Goal: Find specific page/section: Find specific page/section

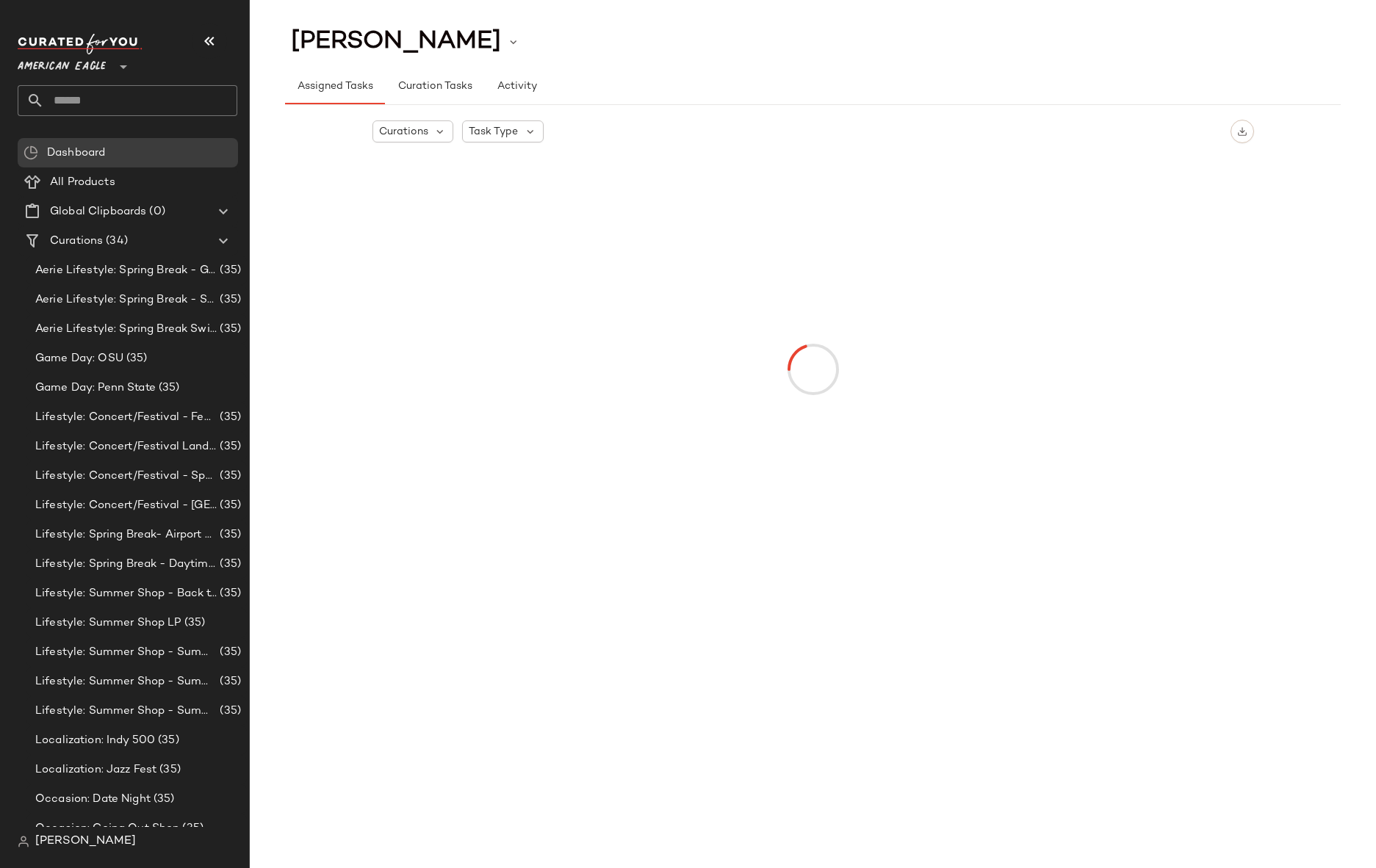
click at [83, 69] on span "American Eagle" at bounding box center [62, 63] width 88 height 26
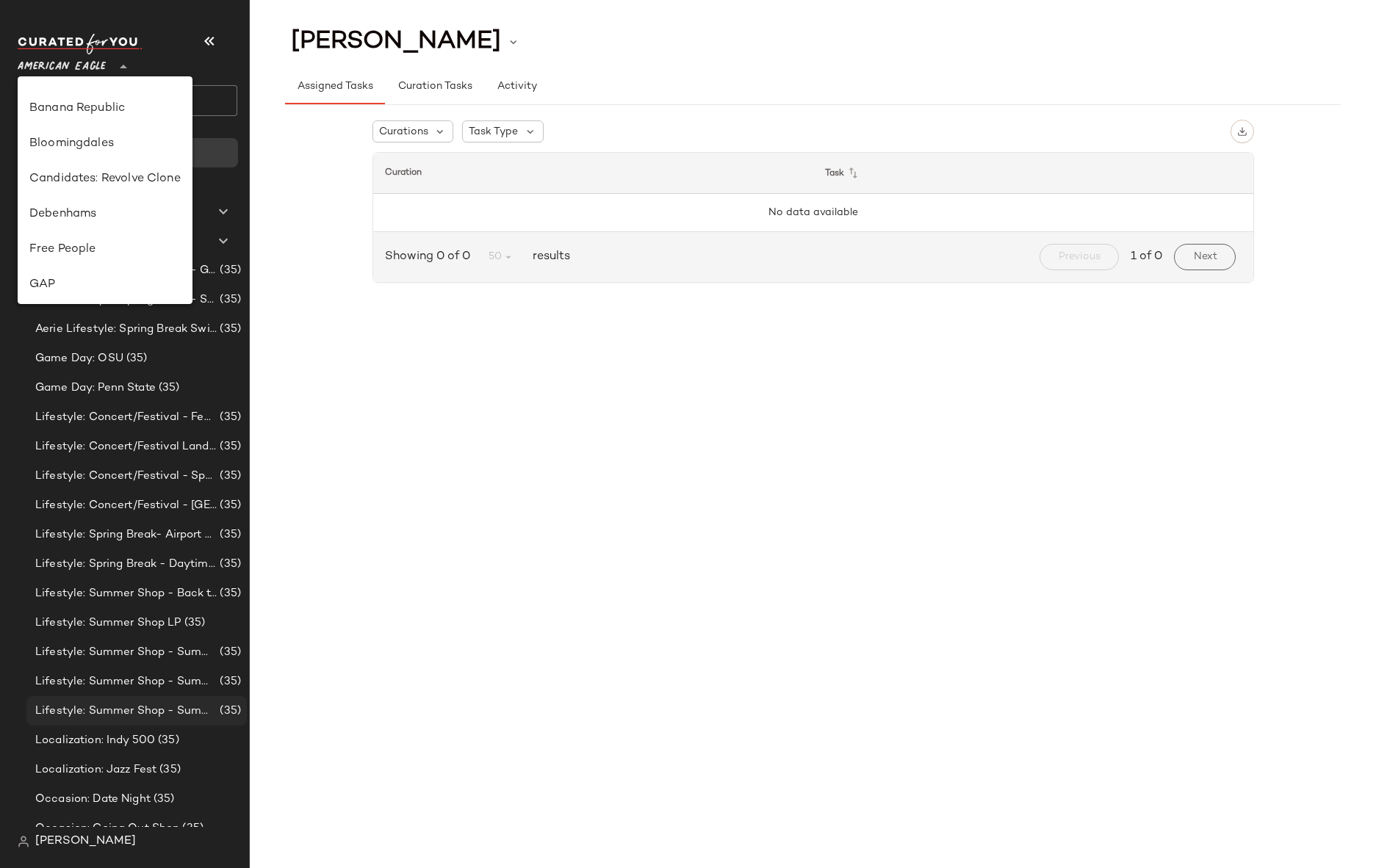
scroll to position [176, 0]
click at [53, 842] on span "[PERSON_NAME]" at bounding box center [85, 841] width 100 height 18
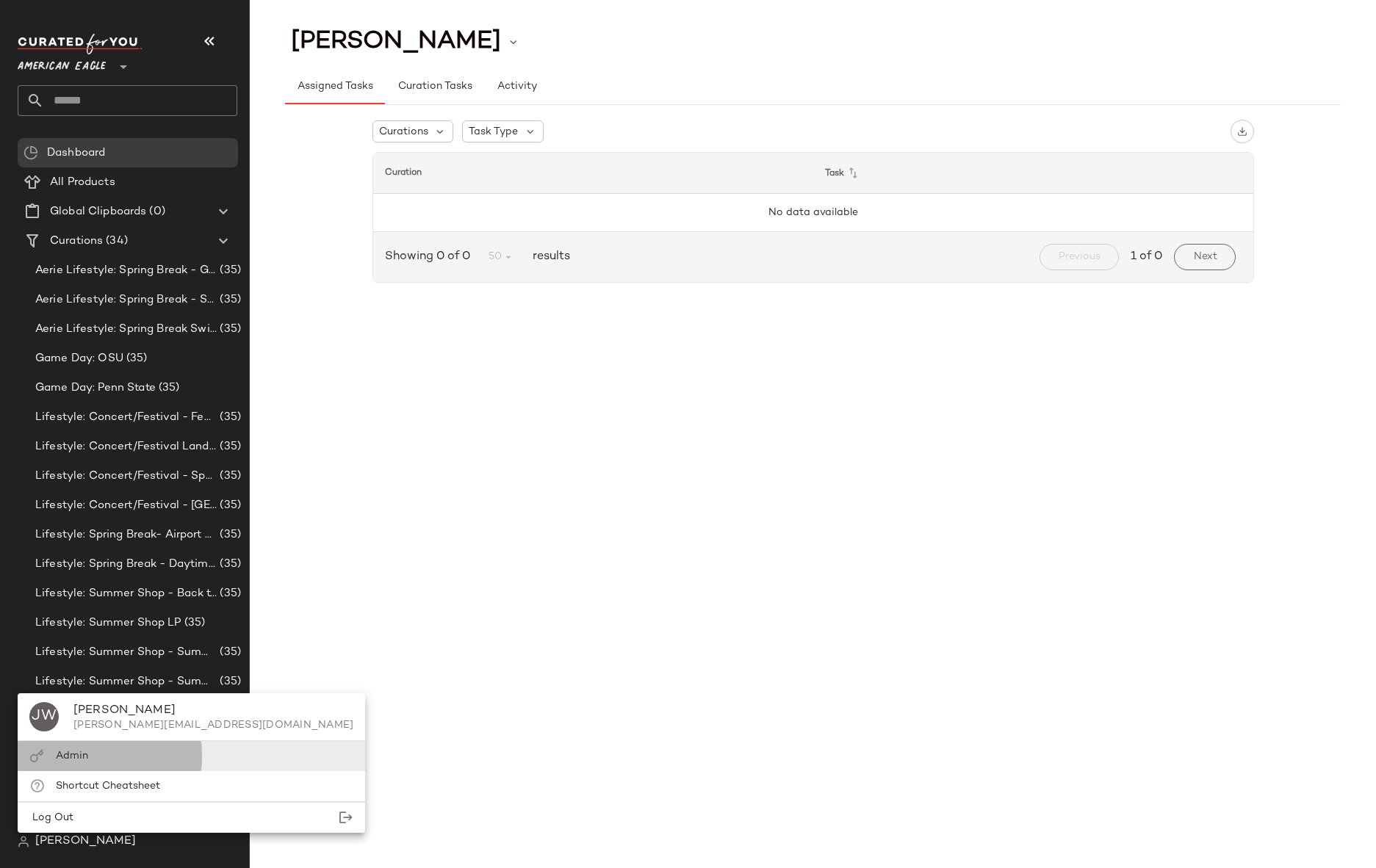
click at [77, 768] on div "Admin" at bounding box center [191, 755] width 347 height 30
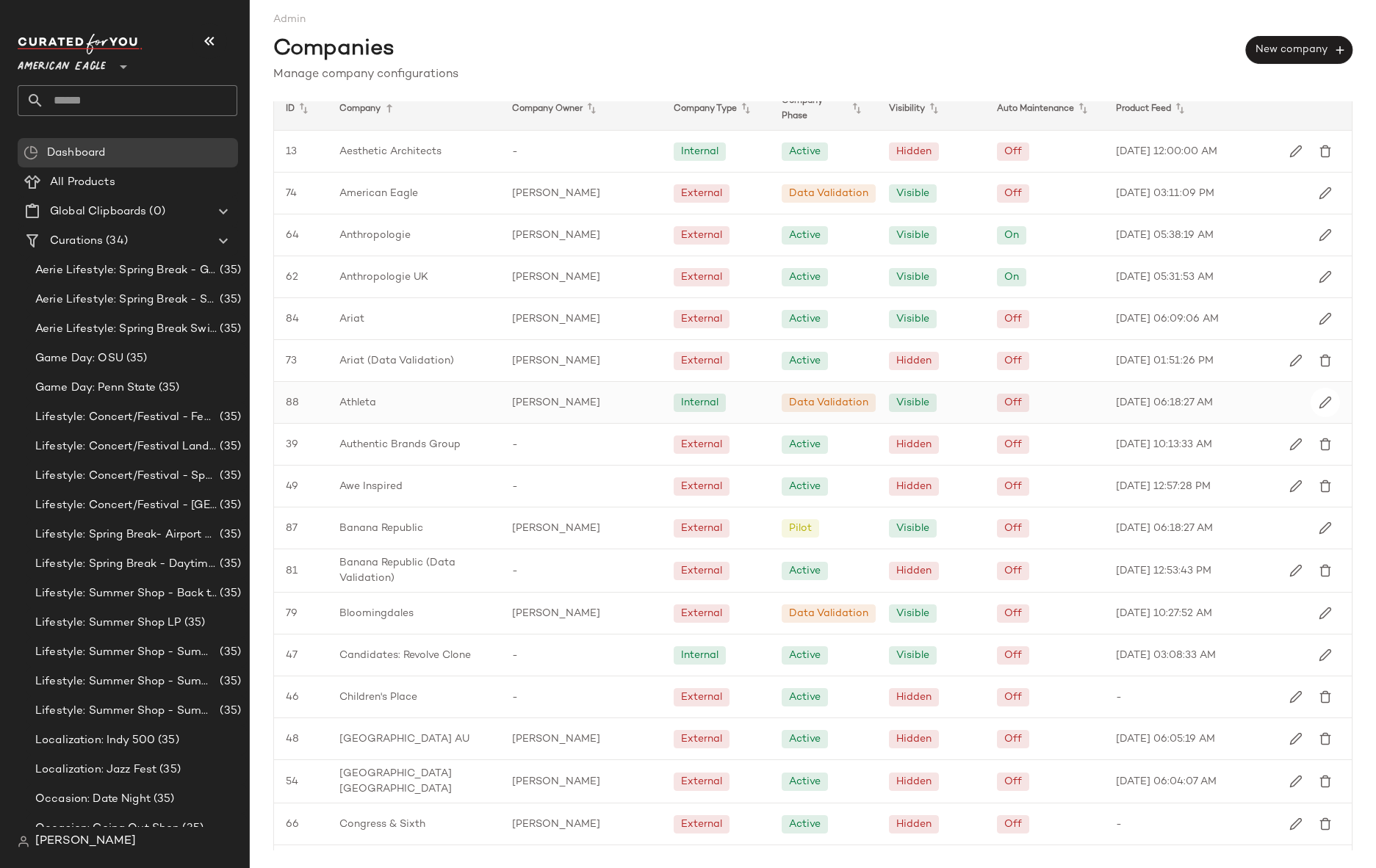
scroll to position [11, 0]
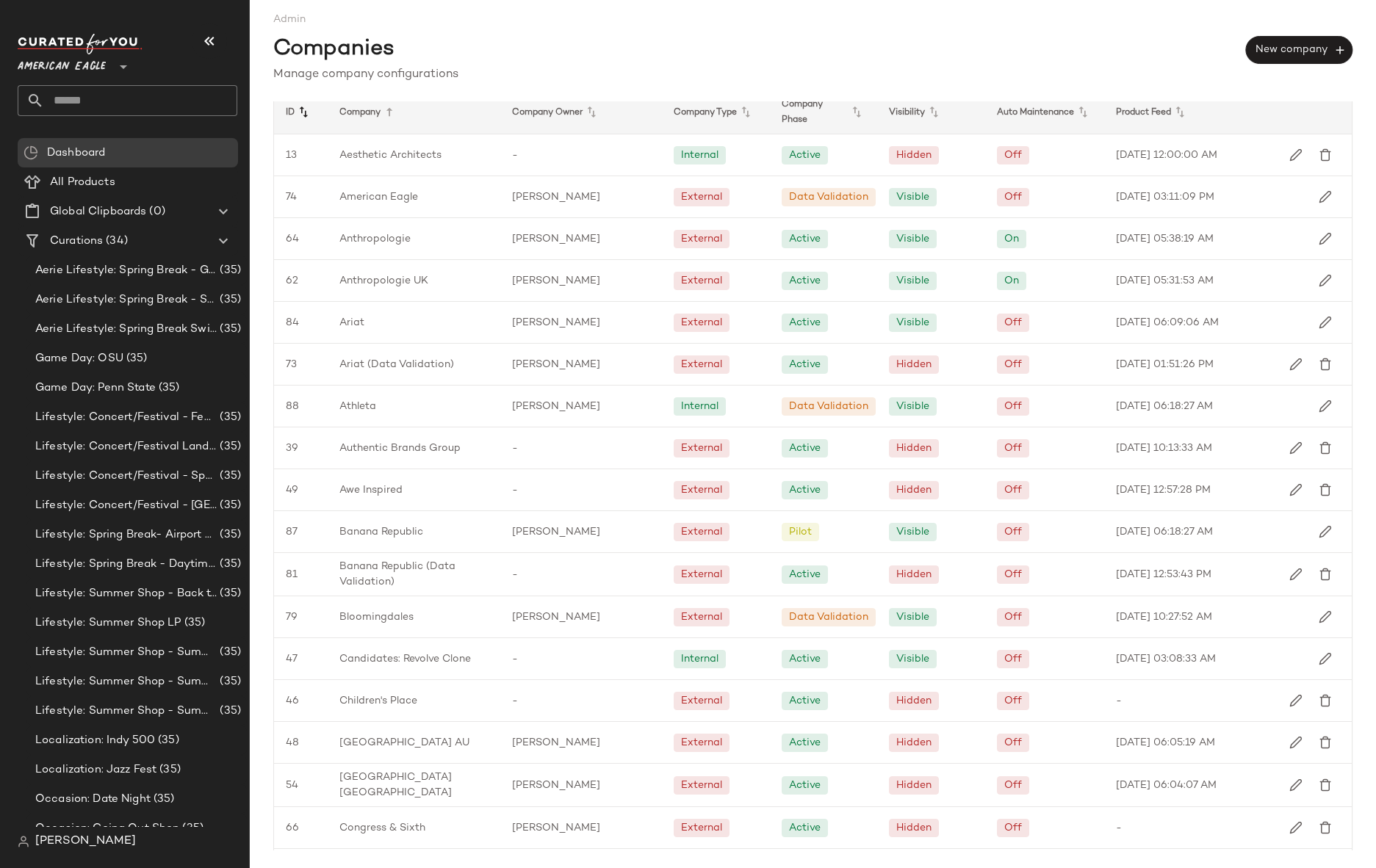
click at [306, 116] on icon at bounding box center [303, 112] width 18 height 18
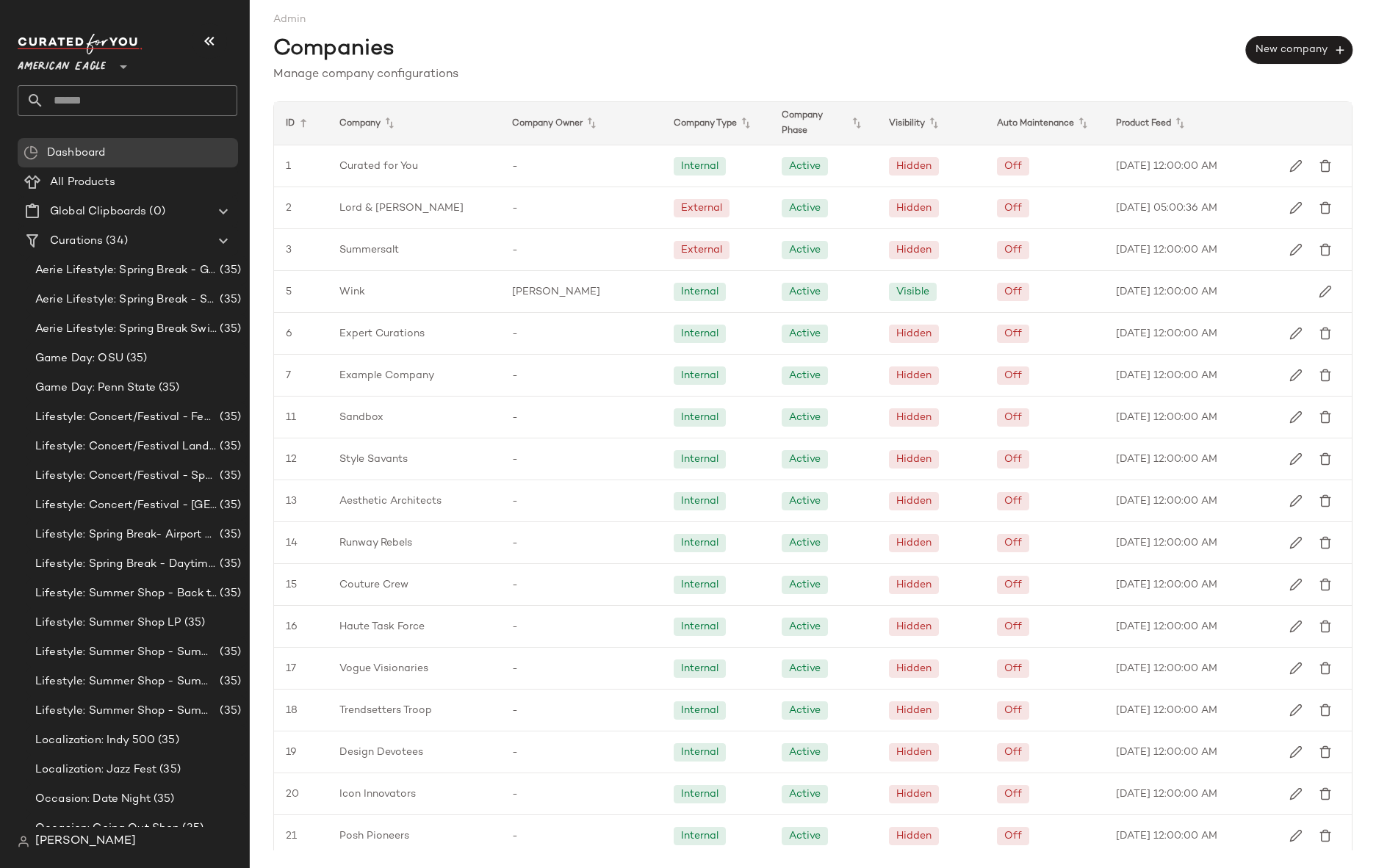
click at [306, 116] on icon at bounding box center [303, 123] width 18 height 18
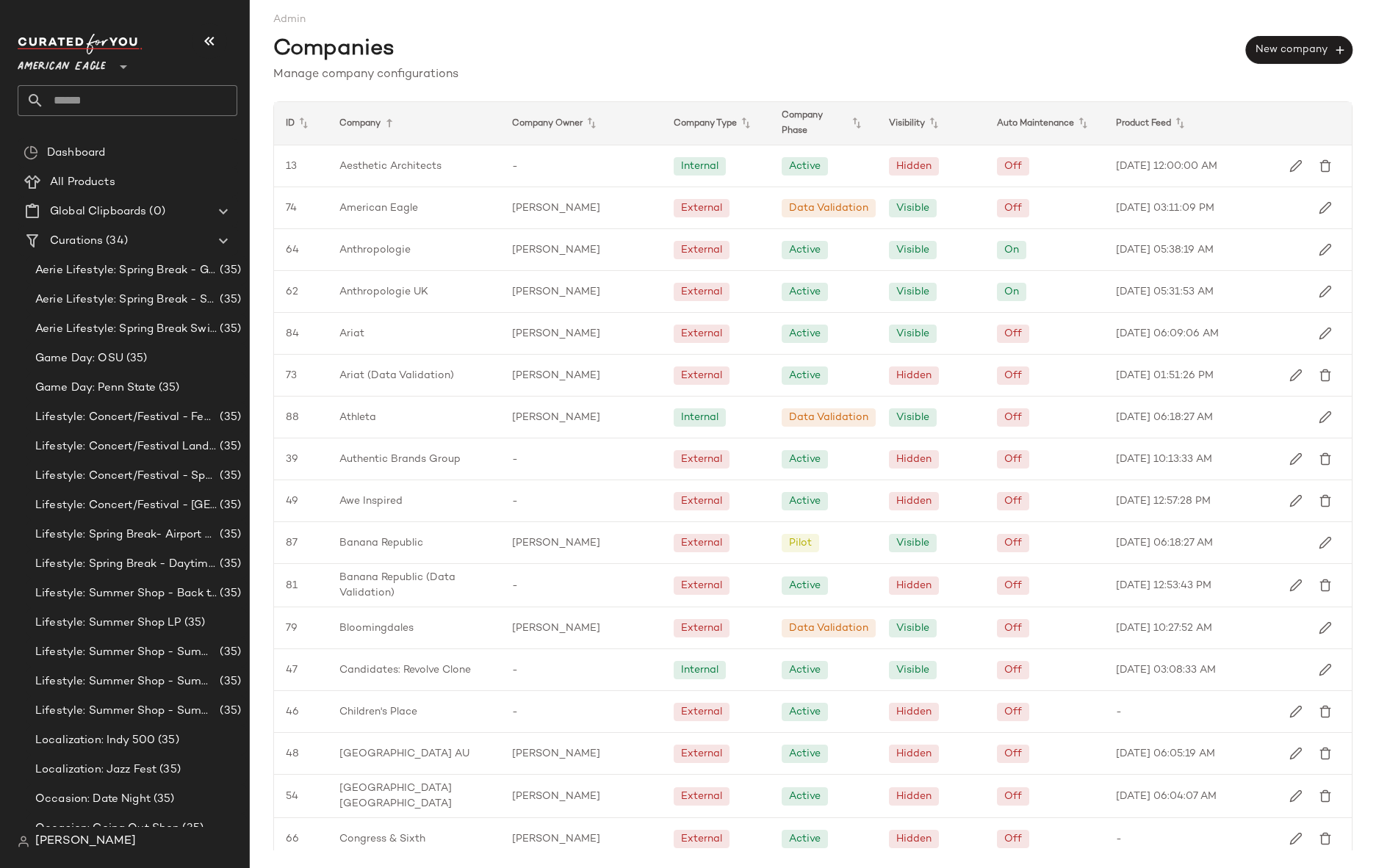
click at [370, 129] on div "Company" at bounding box center [414, 123] width 173 height 42
click at [390, 123] on icon at bounding box center [389, 123] width 18 height 18
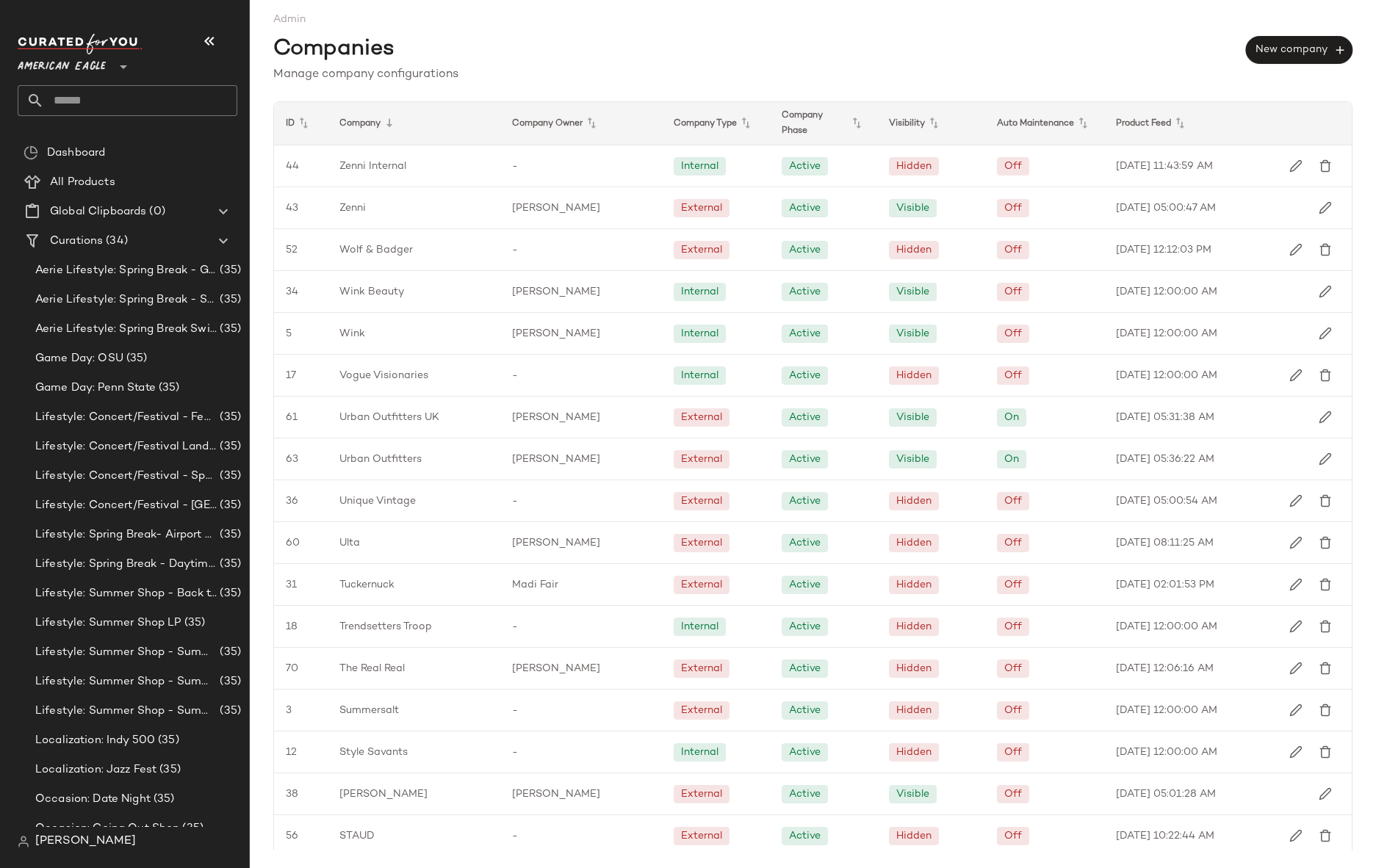
click at [390, 123] on icon at bounding box center [389, 123] width 18 height 18
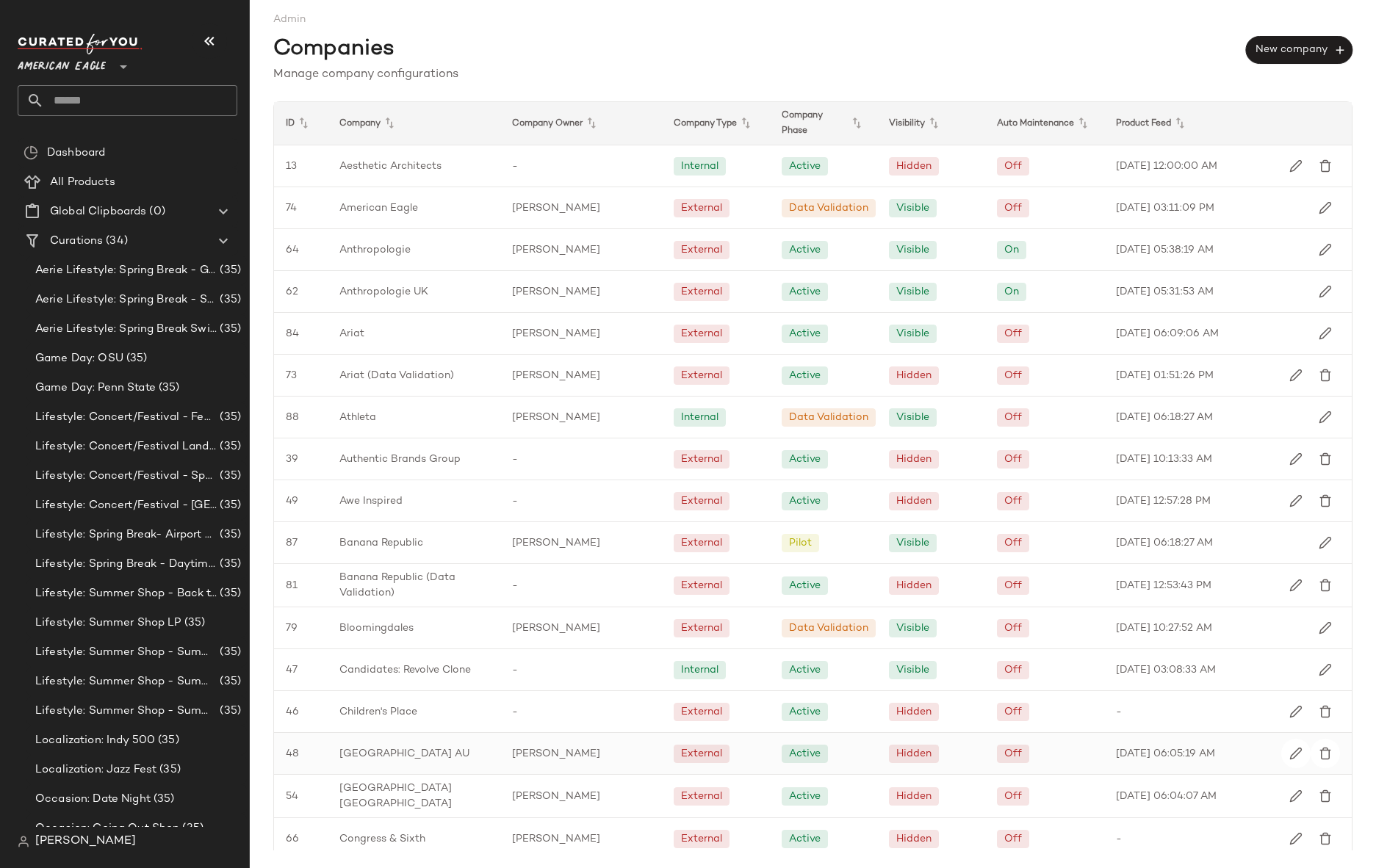
click at [397, 754] on span "[GEOGRAPHIC_DATA] AU" at bounding box center [404, 754] width 130 height 15
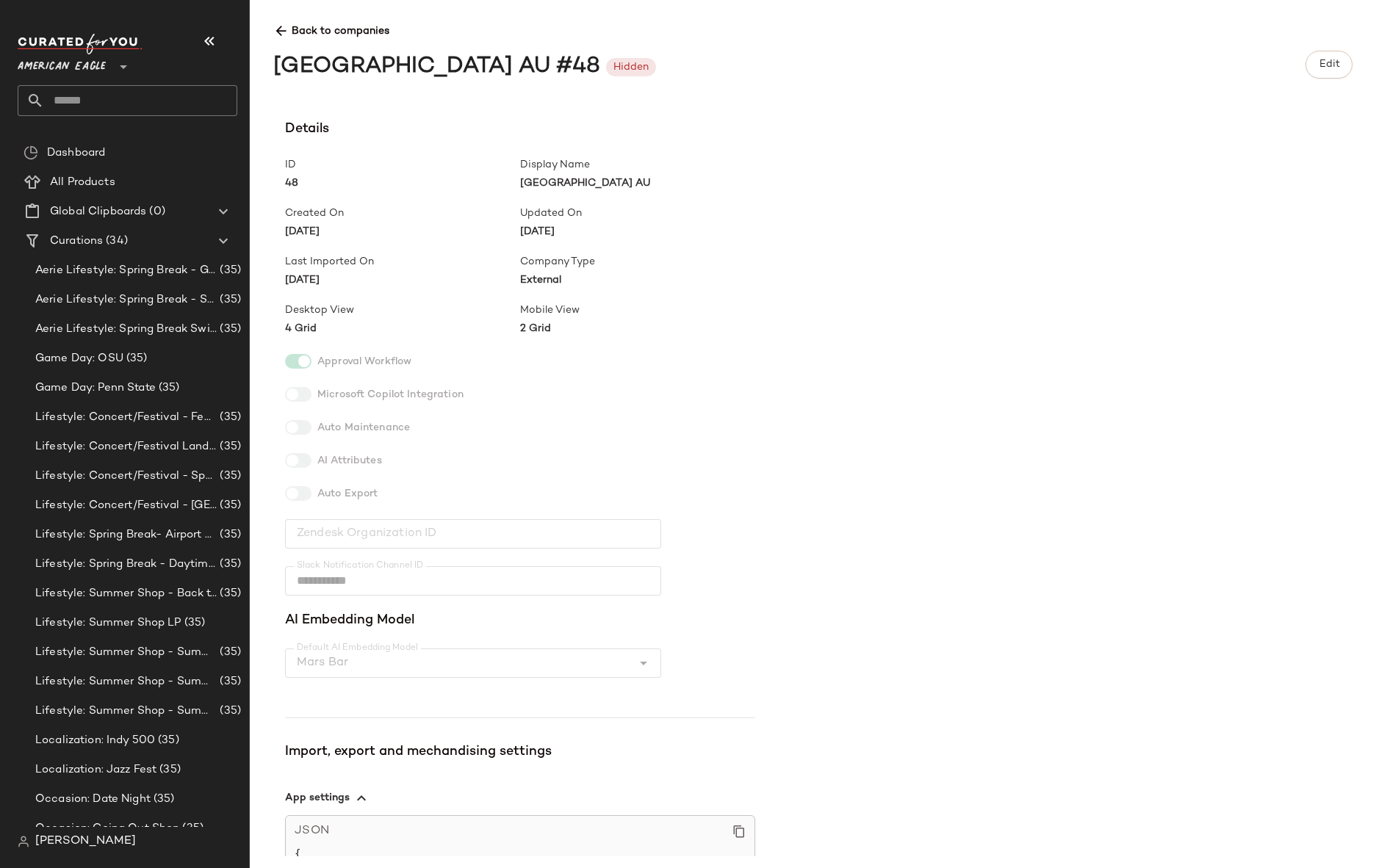
click at [284, 36] on icon at bounding box center [281, 31] width 15 height 15
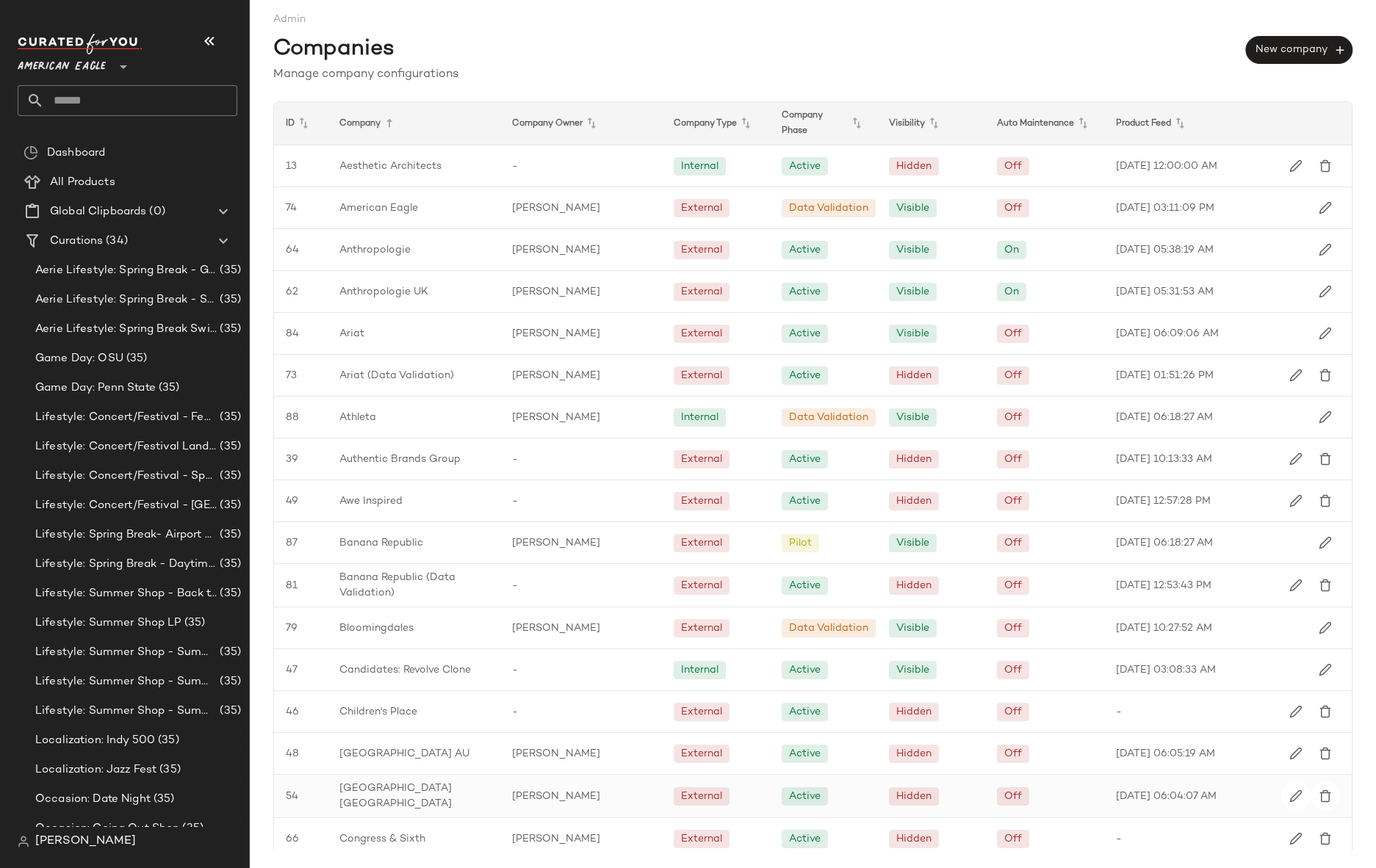
click at [397, 791] on span "[GEOGRAPHIC_DATA] [GEOGRAPHIC_DATA]" at bounding box center [413, 796] width 149 height 31
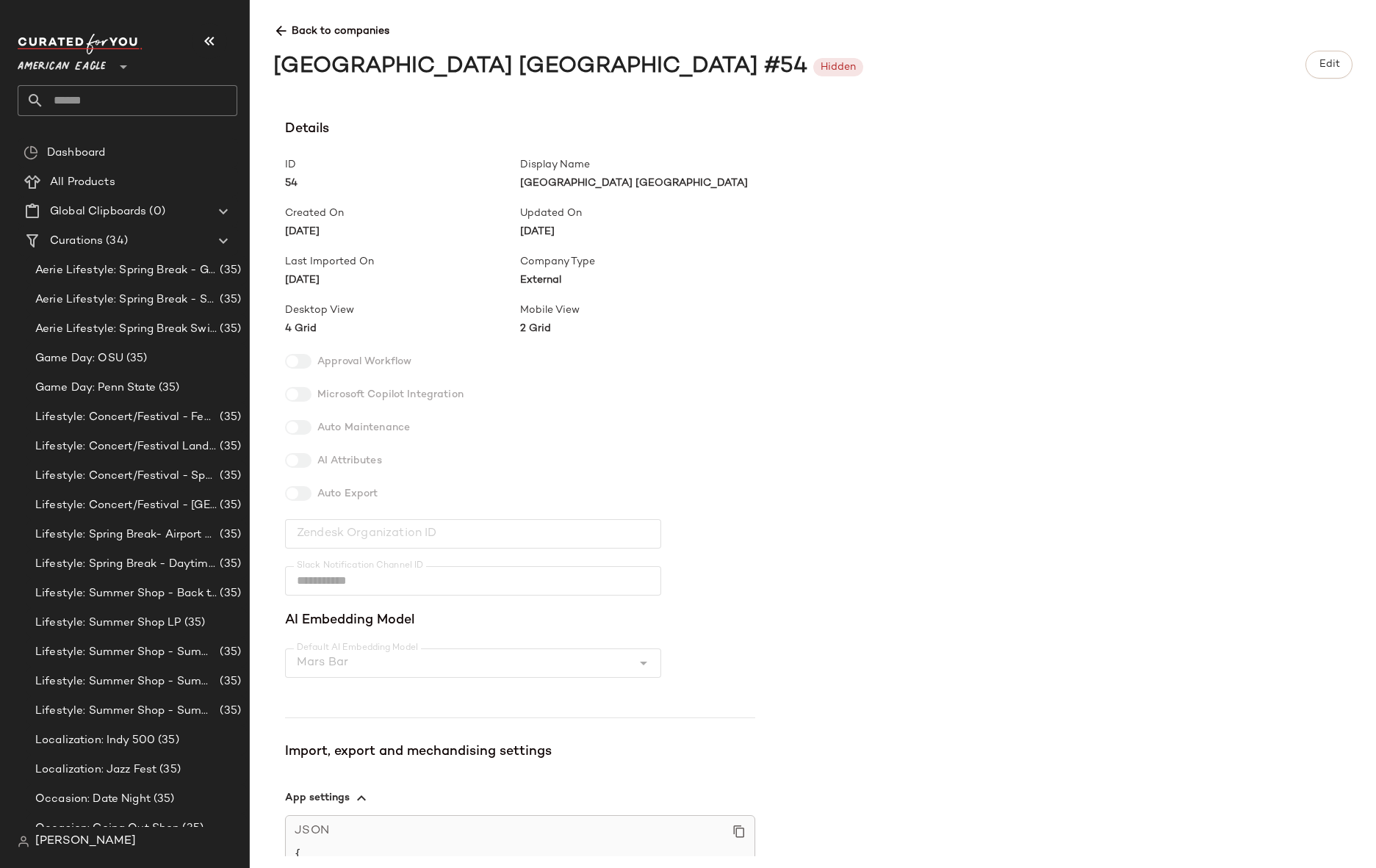
click at [283, 30] on icon at bounding box center [281, 31] width 15 height 15
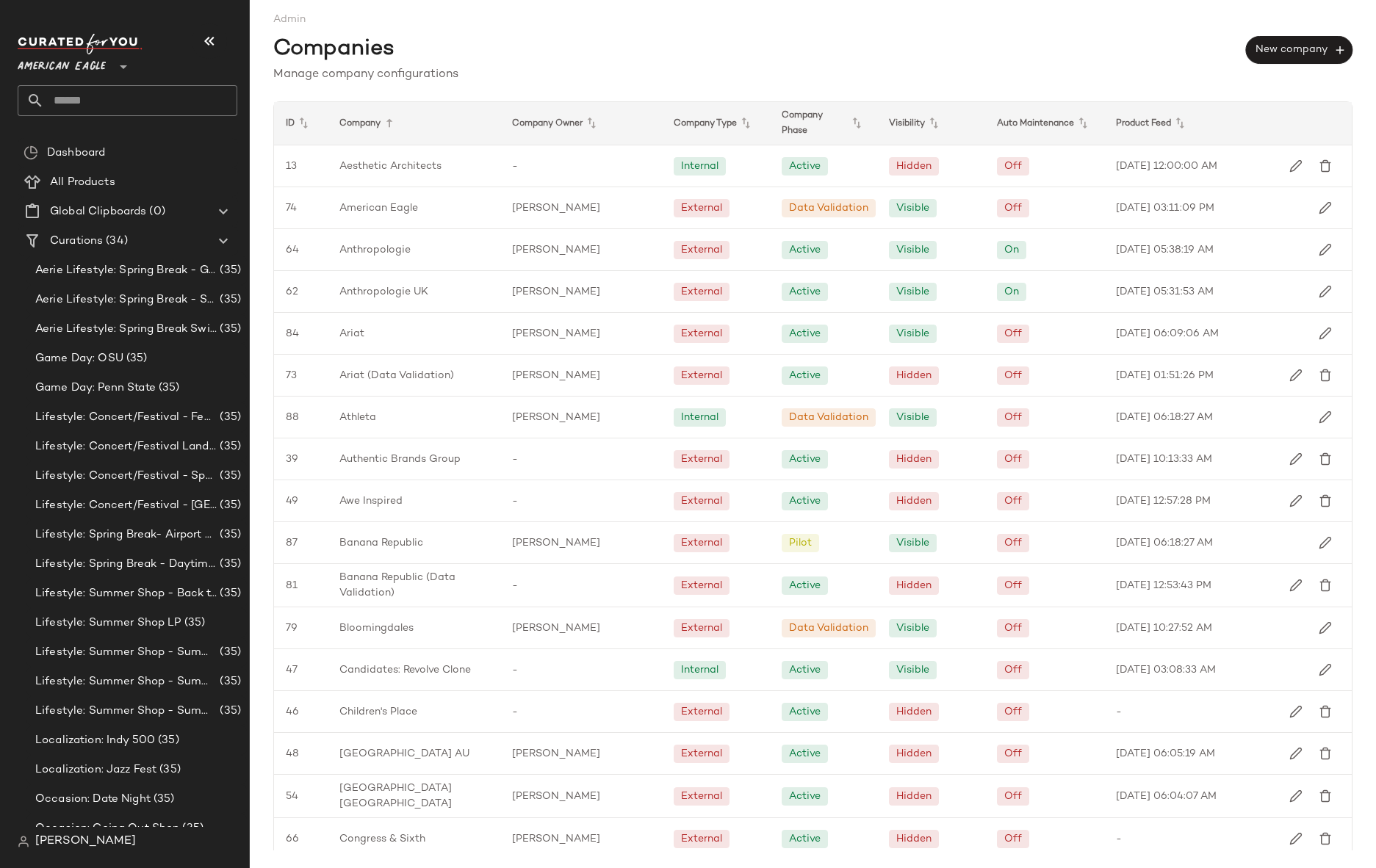
click at [573, 75] on div "Manage company configurations" at bounding box center [812, 74] width 1078 height 18
